Goal: Task Accomplishment & Management: Manage account settings

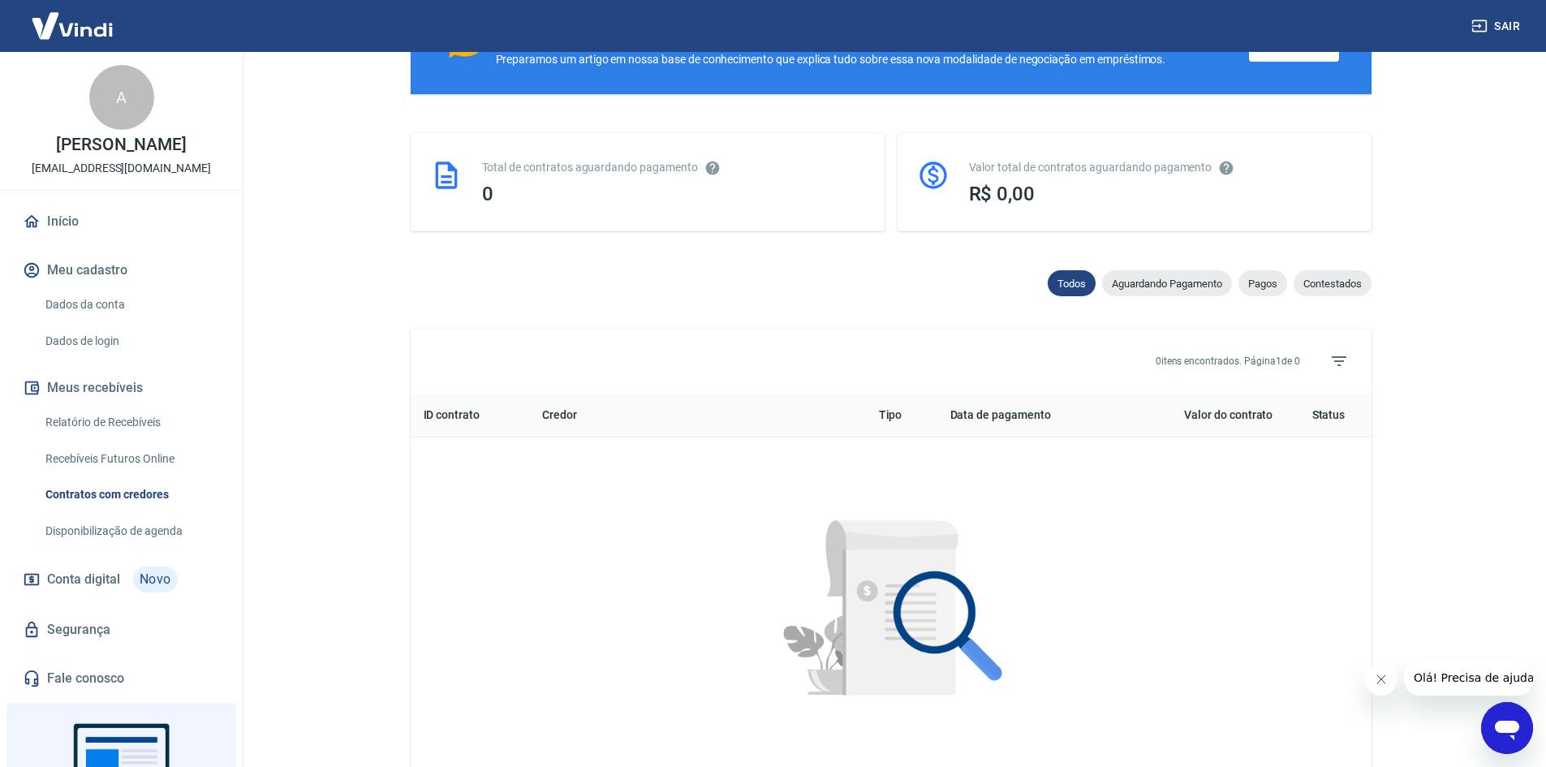
click at [114, 591] on span "Conta digital" at bounding box center [83, 579] width 73 height 23
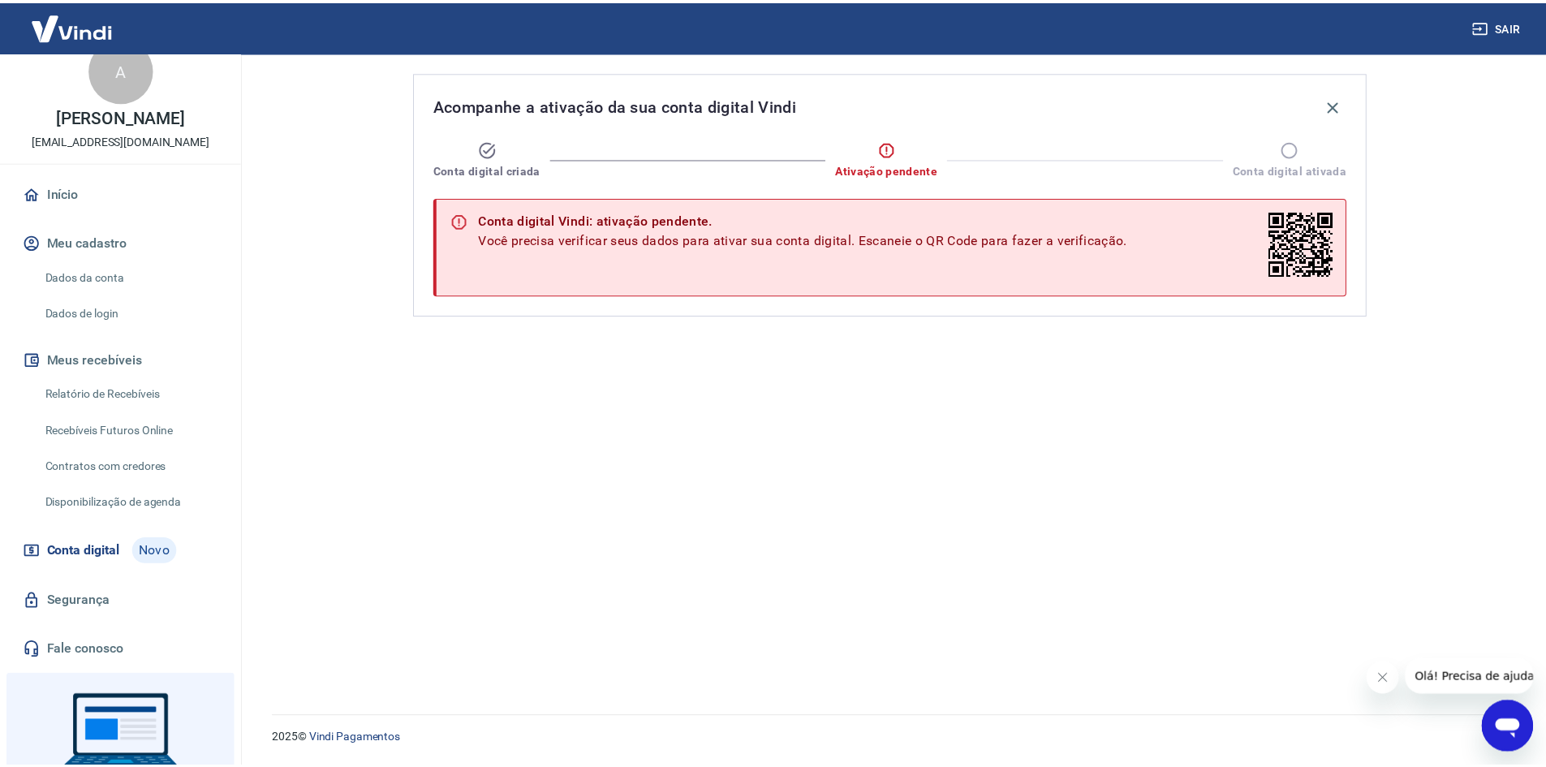
scroll to position [143, 0]
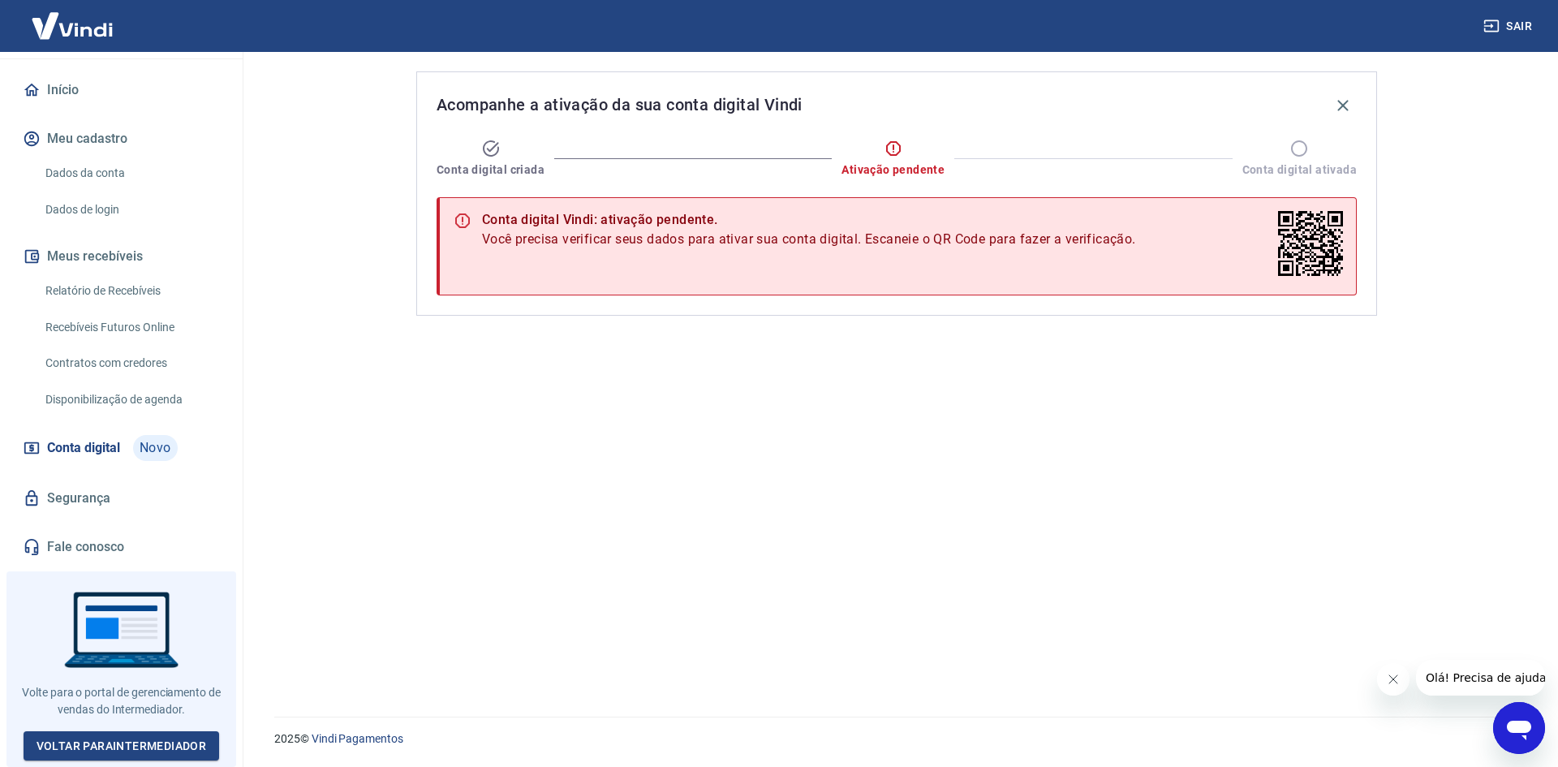
click at [122, 459] on link "Conta digital Novo" at bounding box center [121, 448] width 204 height 39
click at [116, 295] on link "Relatório de Recebíveis" at bounding box center [131, 290] width 184 height 33
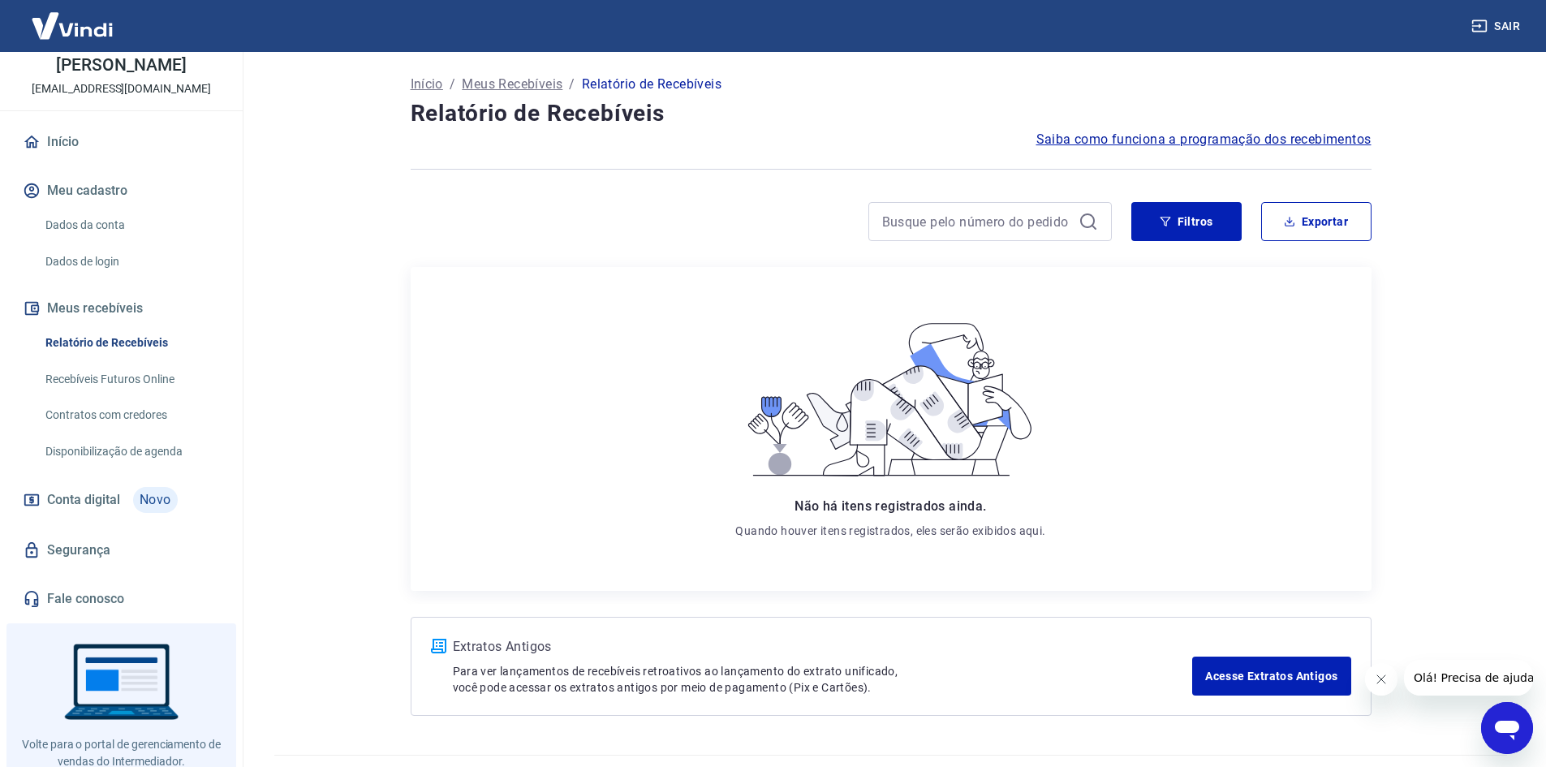
scroll to position [62, 0]
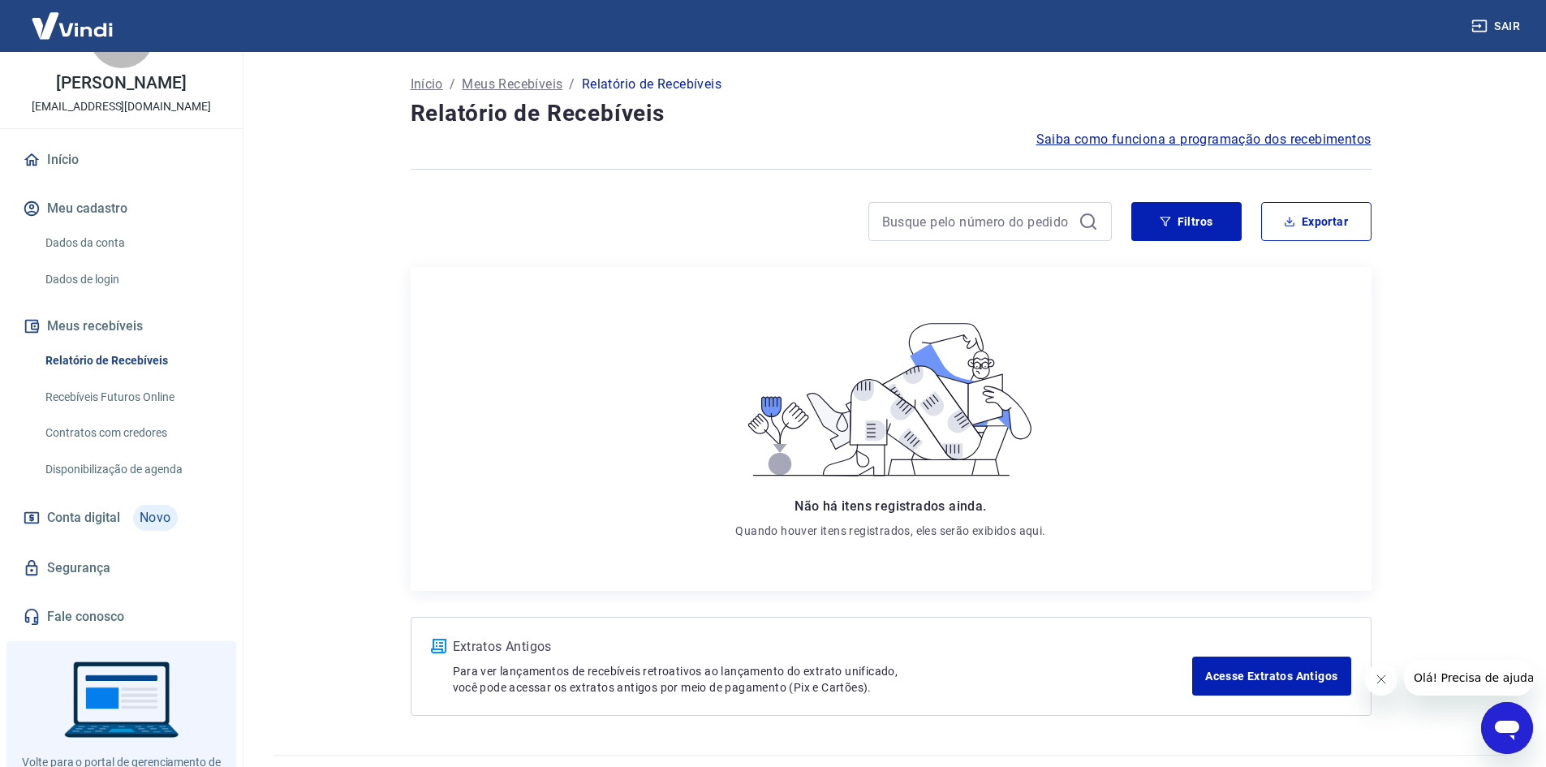
click at [118, 222] on button "Meu cadastro" at bounding box center [121, 209] width 204 height 36
click at [113, 254] on link "Dados da conta" at bounding box center [131, 242] width 184 height 33
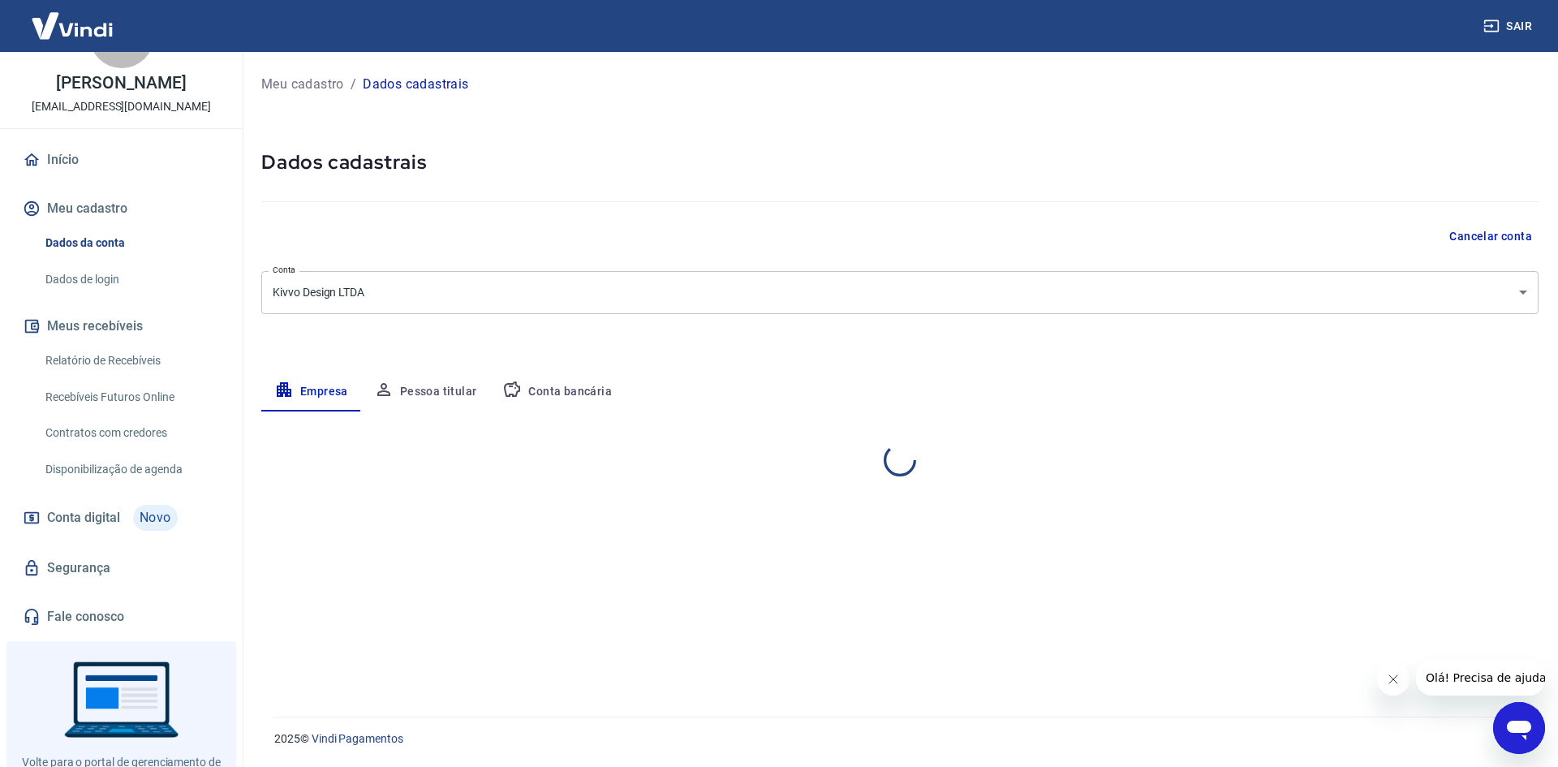
select select "PR"
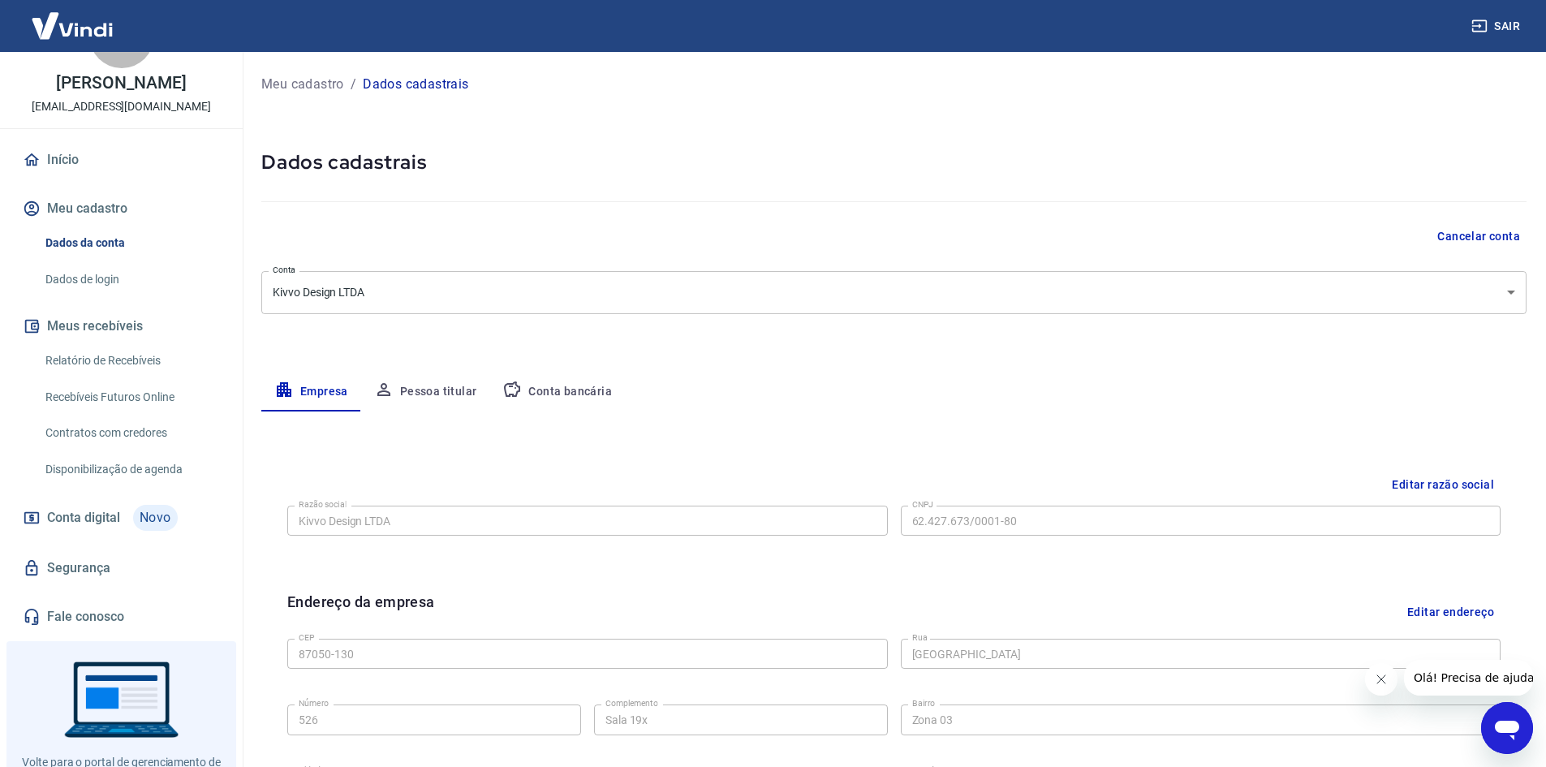
click at [99, 178] on link "Início" at bounding box center [121, 160] width 204 height 36
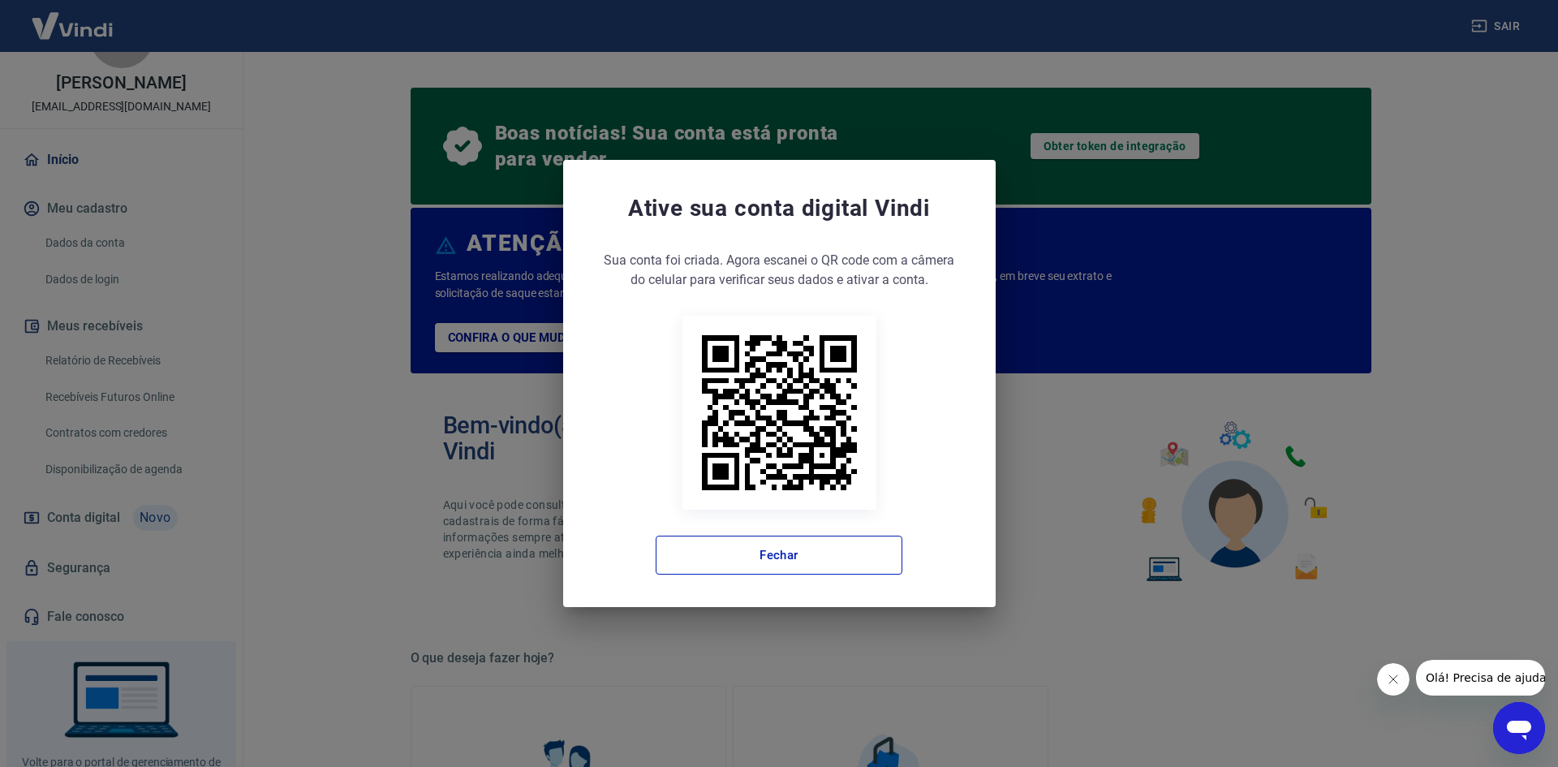
drag, startPoint x: 1139, startPoint y: 407, endPoint x: 1153, endPoint y: 239, distance: 168.6
click at [1137, 404] on div "Ative sua conta digital Vindi Sua conta foi criada. Agora clique no botão abaix…" at bounding box center [779, 383] width 1558 height 767
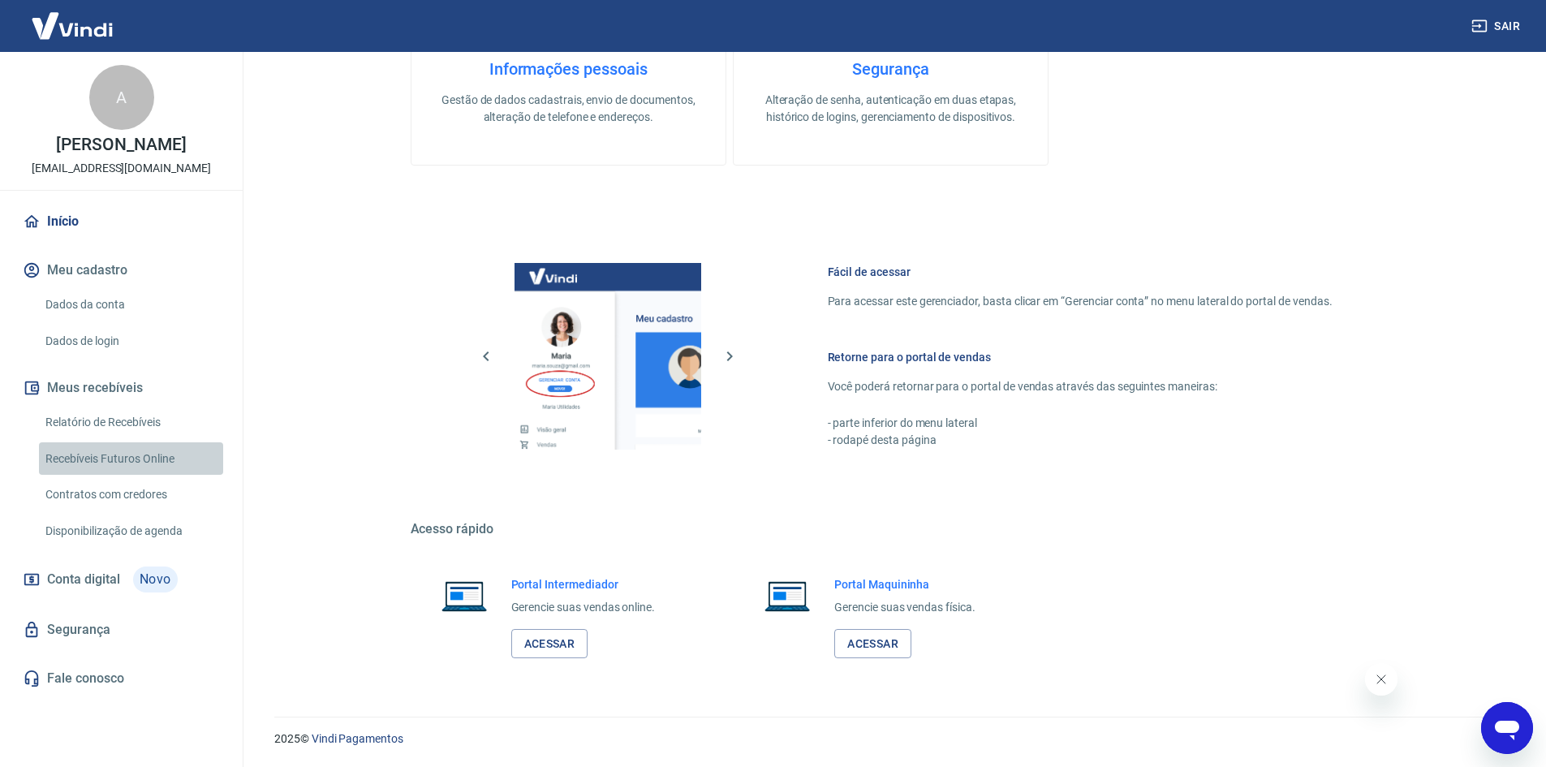
click at [168, 476] on link "Recebíveis Futuros Online" at bounding box center [131, 458] width 184 height 33
